Goal: Task Accomplishment & Management: Complete application form

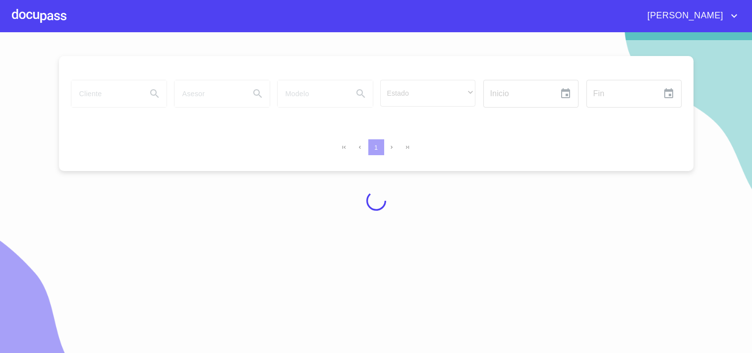
click at [36, 4] on div at bounding box center [39, 16] width 55 height 32
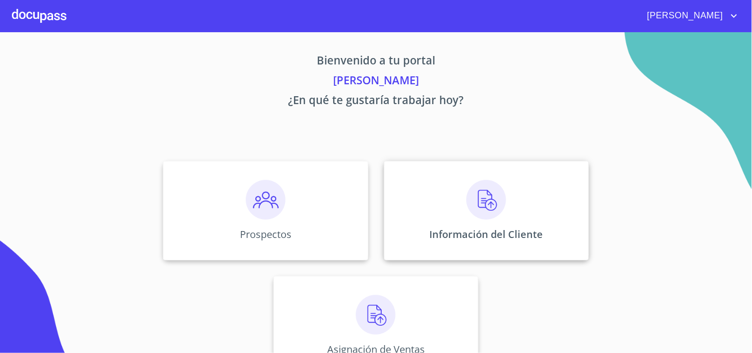
click at [434, 220] on div "Información del Cliente" at bounding box center [486, 210] width 205 height 99
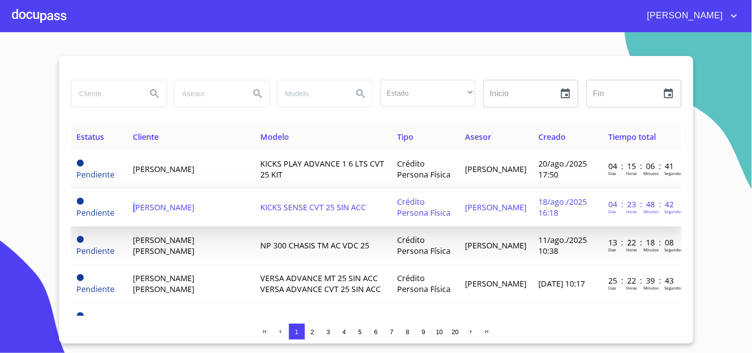
click at [136, 202] on span "[PERSON_NAME]" at bounding box center [163, 207] width 61 height 11
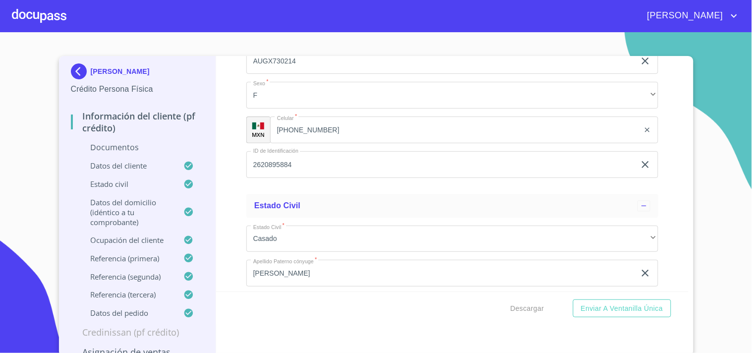
scroll to position [2597, 0]
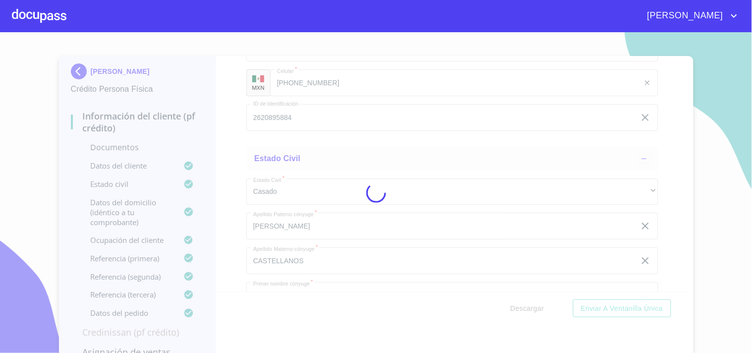
click at [496, 141] on div at bounding box center [376, 192] width 752 height 321
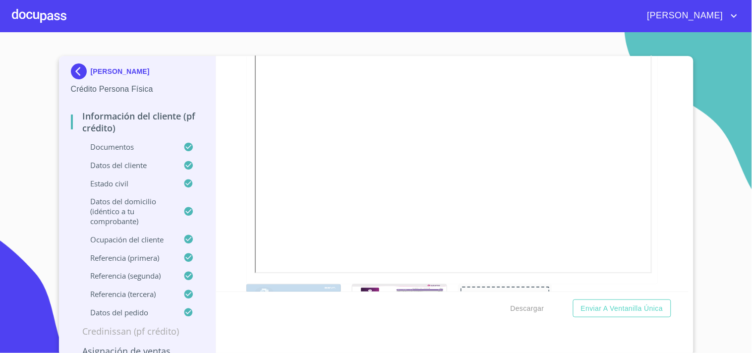
scroll to position [696, 0]
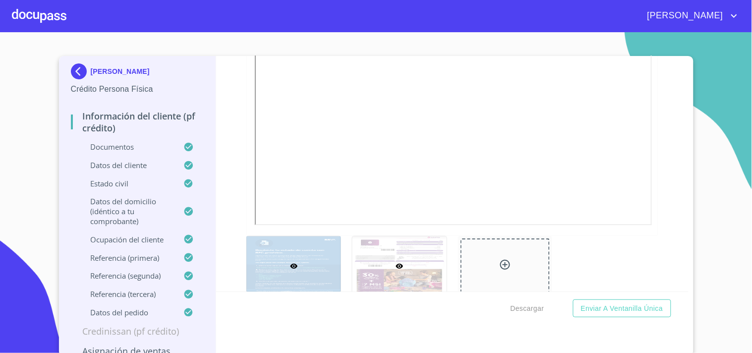
click at [399, 278] on div at bounding box center [399, 266] width 94 height 60
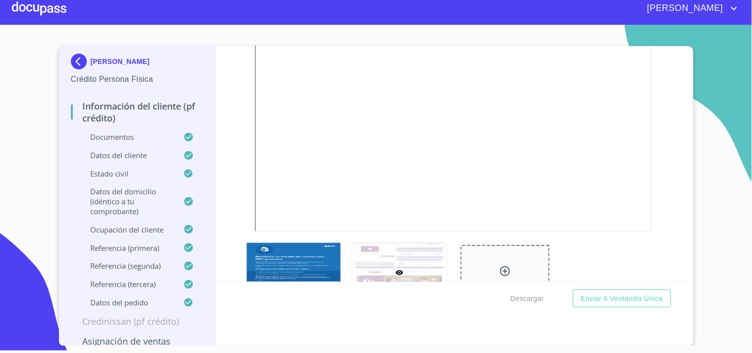
scroll to position [704, 0]
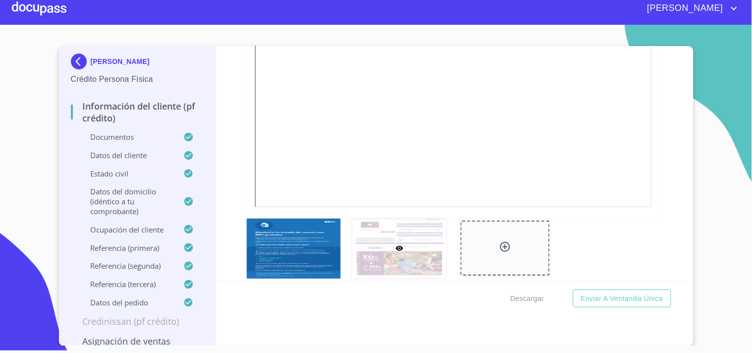
click at [24, 7] on div at bounding box center [39, 9] width 55 height 32
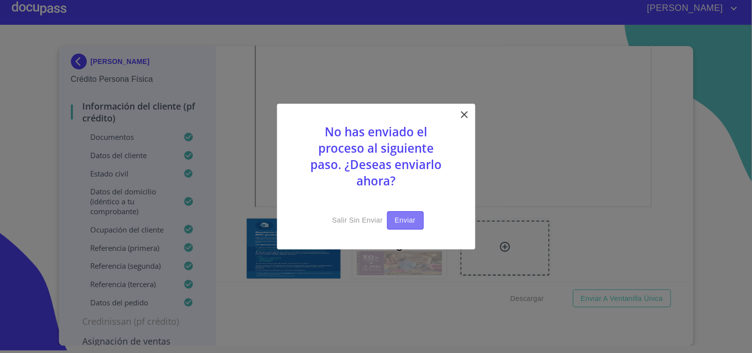
click at [399, 215] on span "Enviar" at bounding box center [405, 220] width 21 height 12
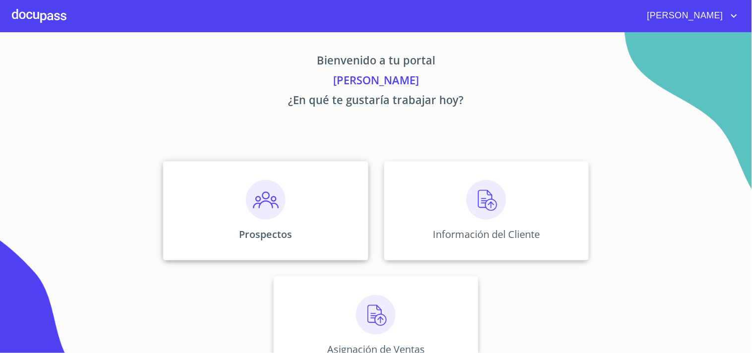
click at [287, 220] on div "Prospectos" at bounding box center [265, 210] width 205 height 99
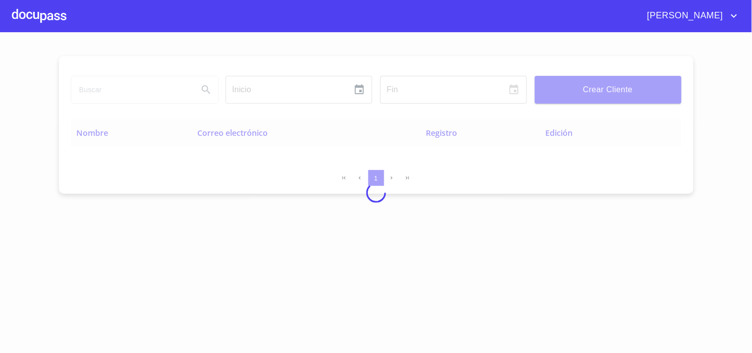
click at [129, 93] on input "search" at bounding box center [130, 89] width 119 height 27
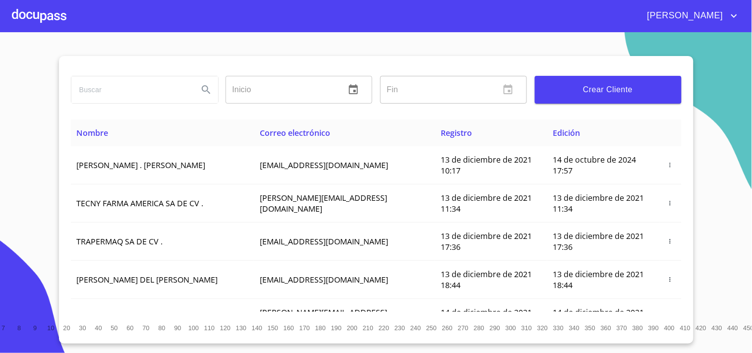
click at [129, 93] on input "search" at bounding box center [130, 89] width 119 height 27
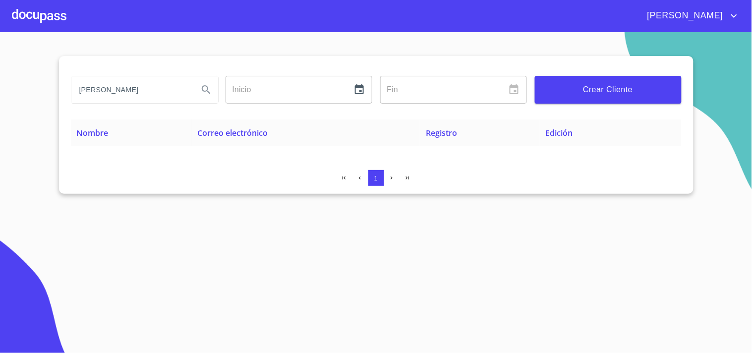
type input "[PERSON_NAME]"
click at [199, 91] on button "Search" at bounding box center [206, 90] width 24 height 24
